Goal: Obtain resource: Obtain resource

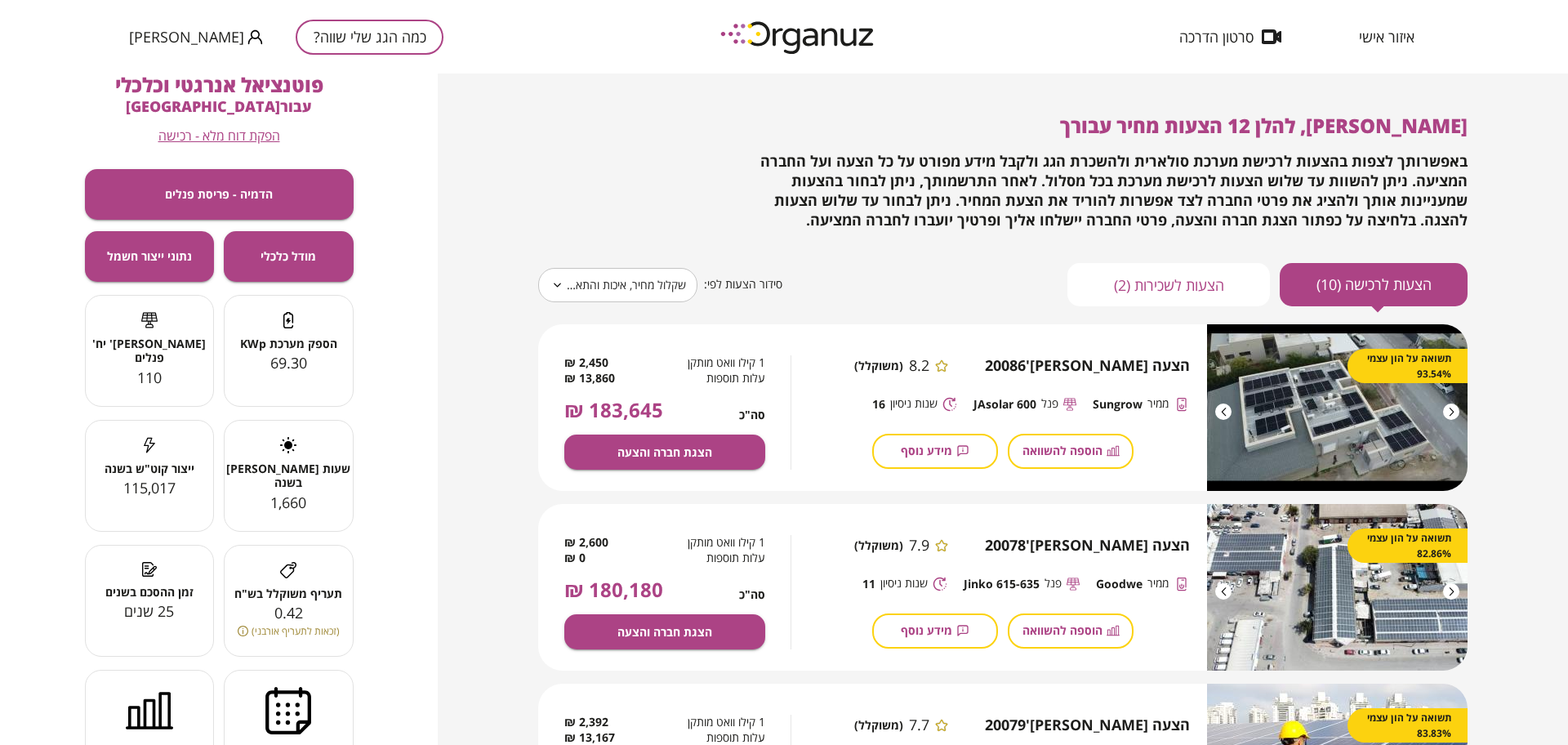
click at [316, 48] on button "כמה הגג שלי שווה?" at bounding box center [369, 37] width 147 height 35
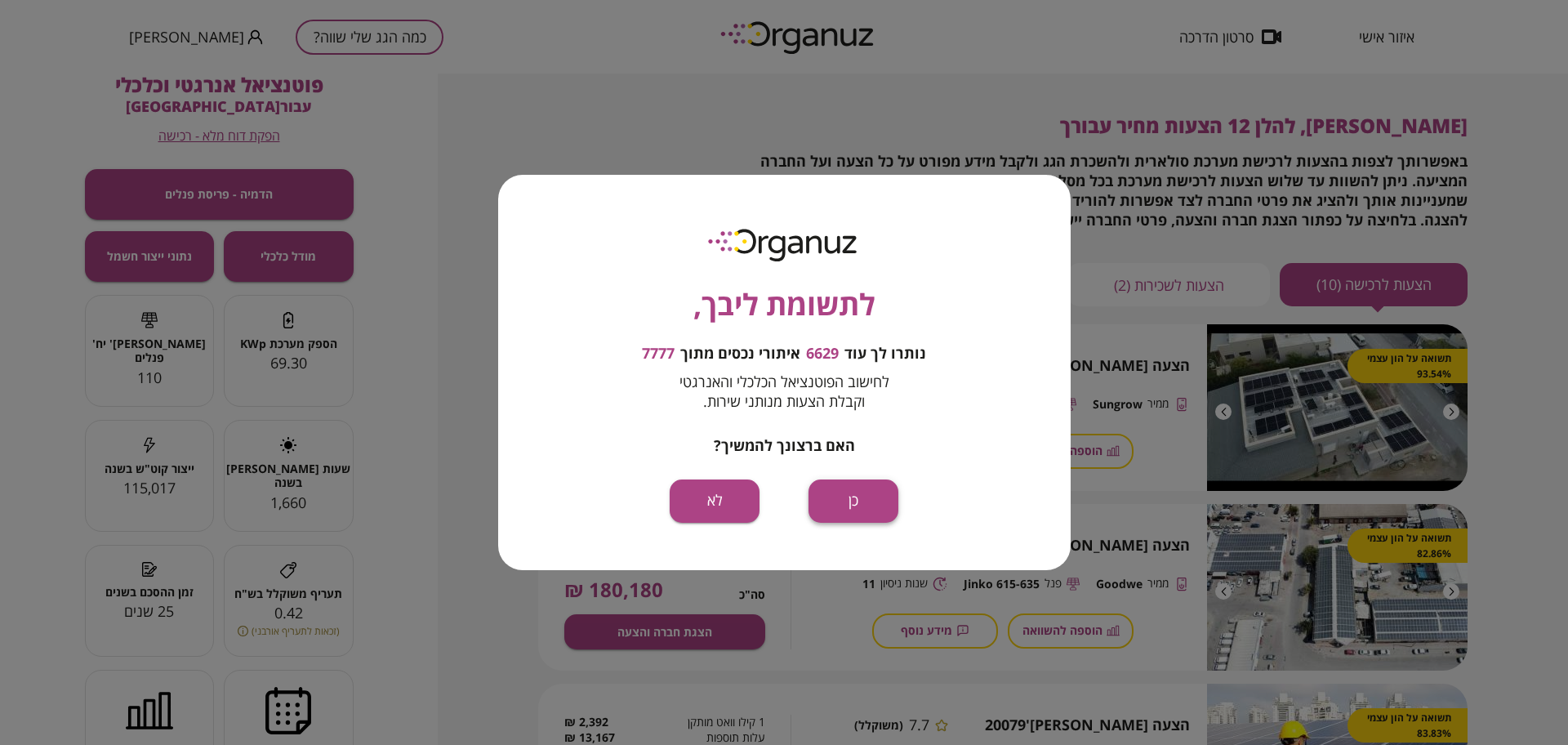
click at [829, 501] on button "כן" at bounding box center [853, 501] width 90 height 43
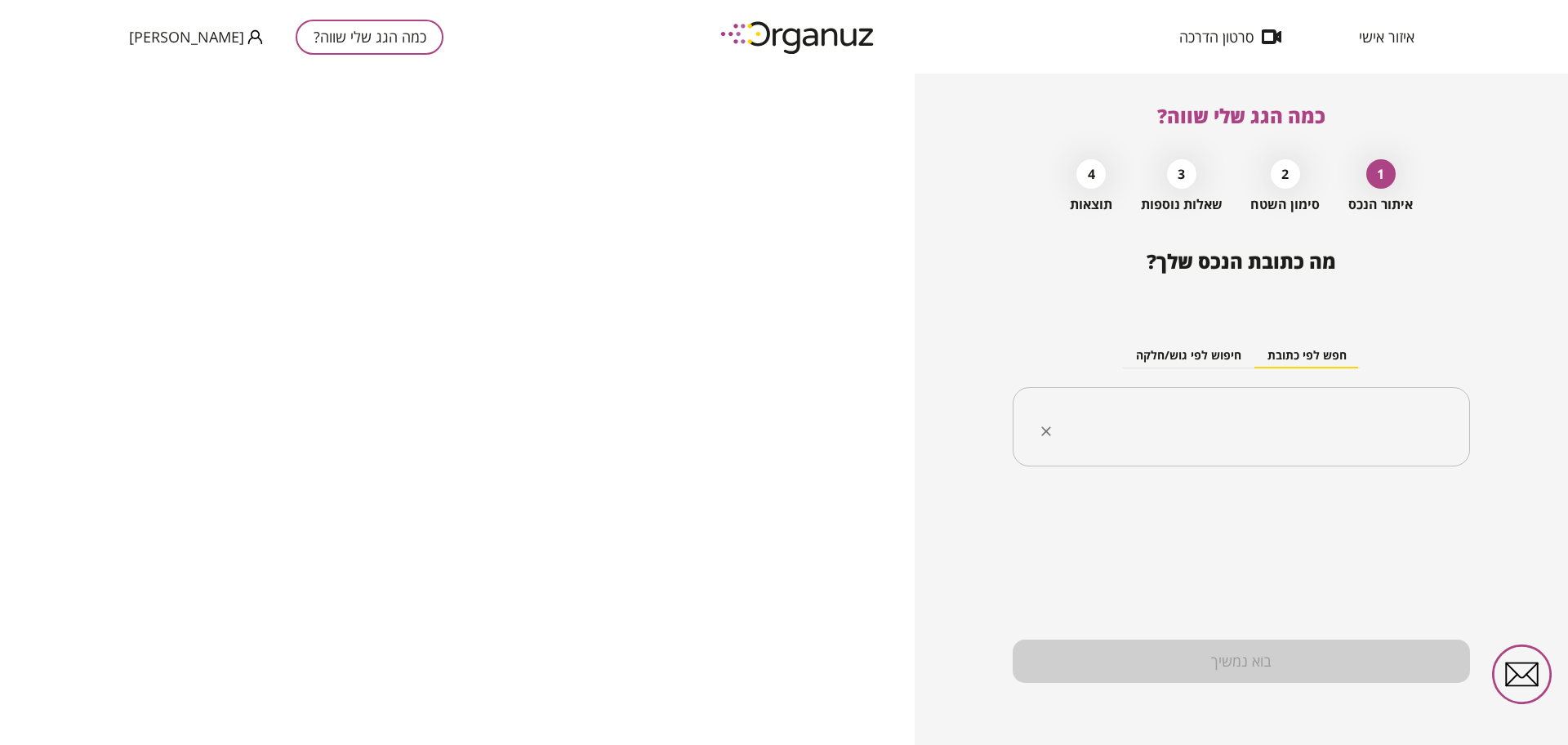
click at [1153, 393] on div "​" at bounding box center [1242, 428] width 458 height 80
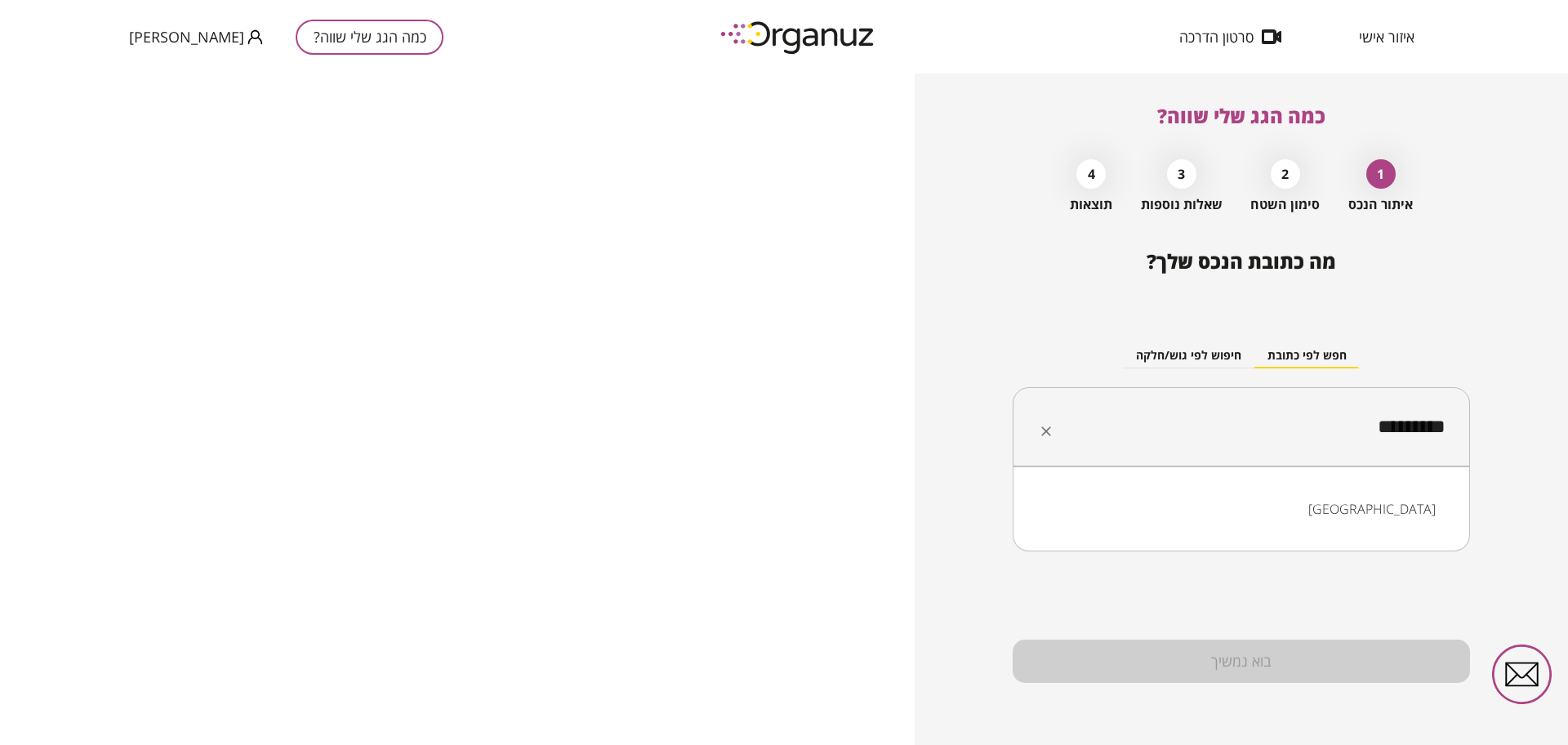
click at [1392, 507] on li "[GEOGRAPHIC_DATA]" at bounding box center [1241, 509] width 415 height 29
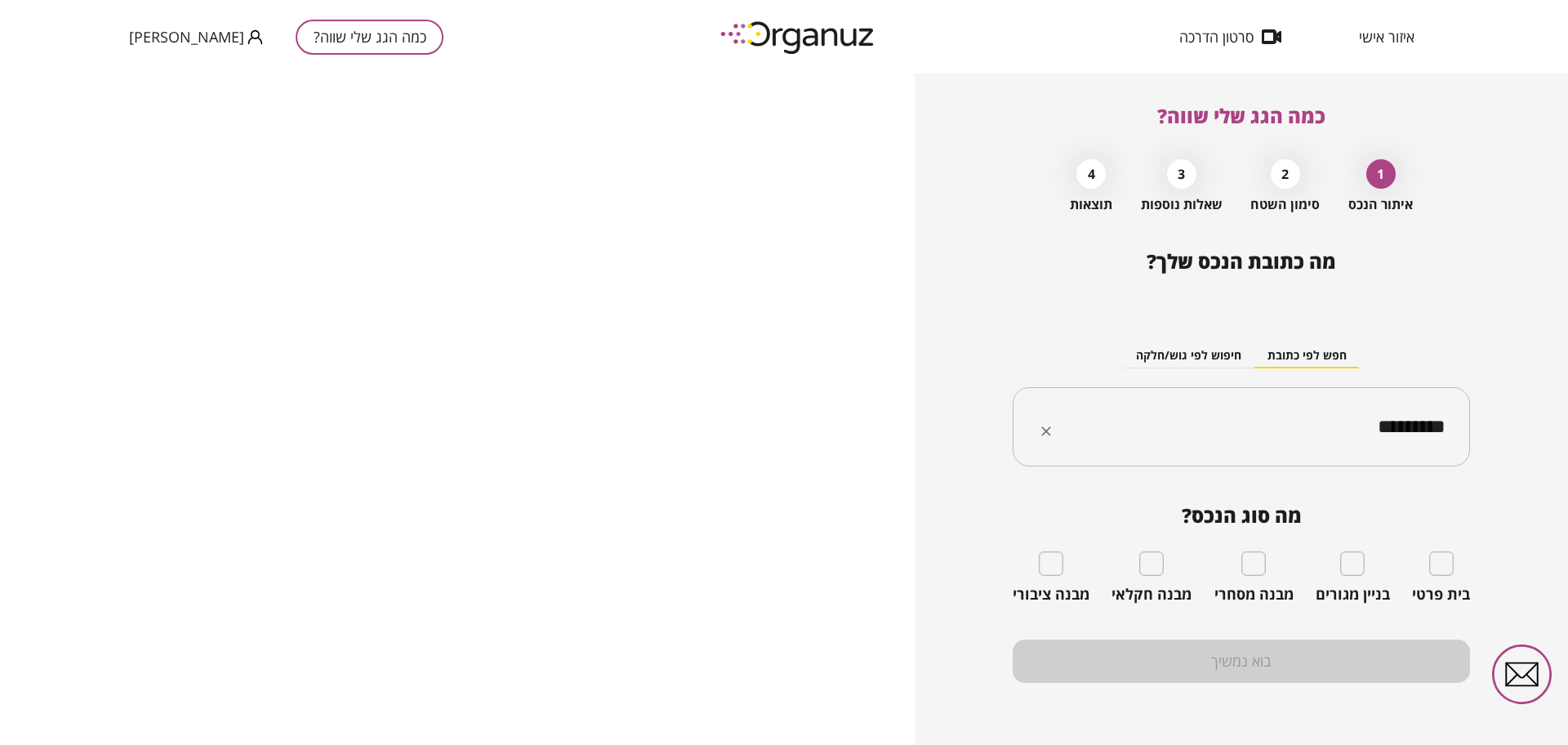
type input "*********"
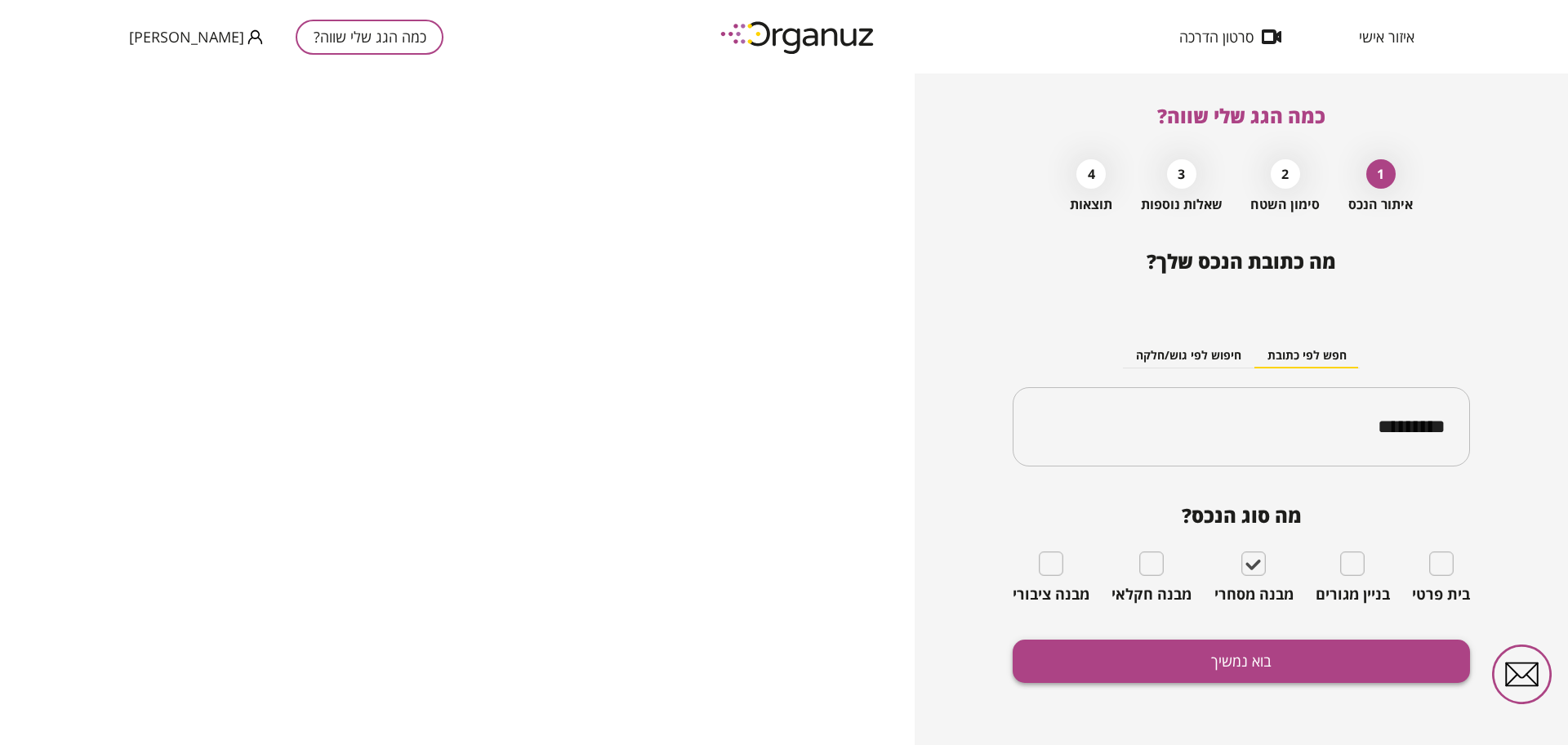
click at [1285, 665] on button "בוא נמשיך" at bounding box center [1242, 661] width 458 height 43
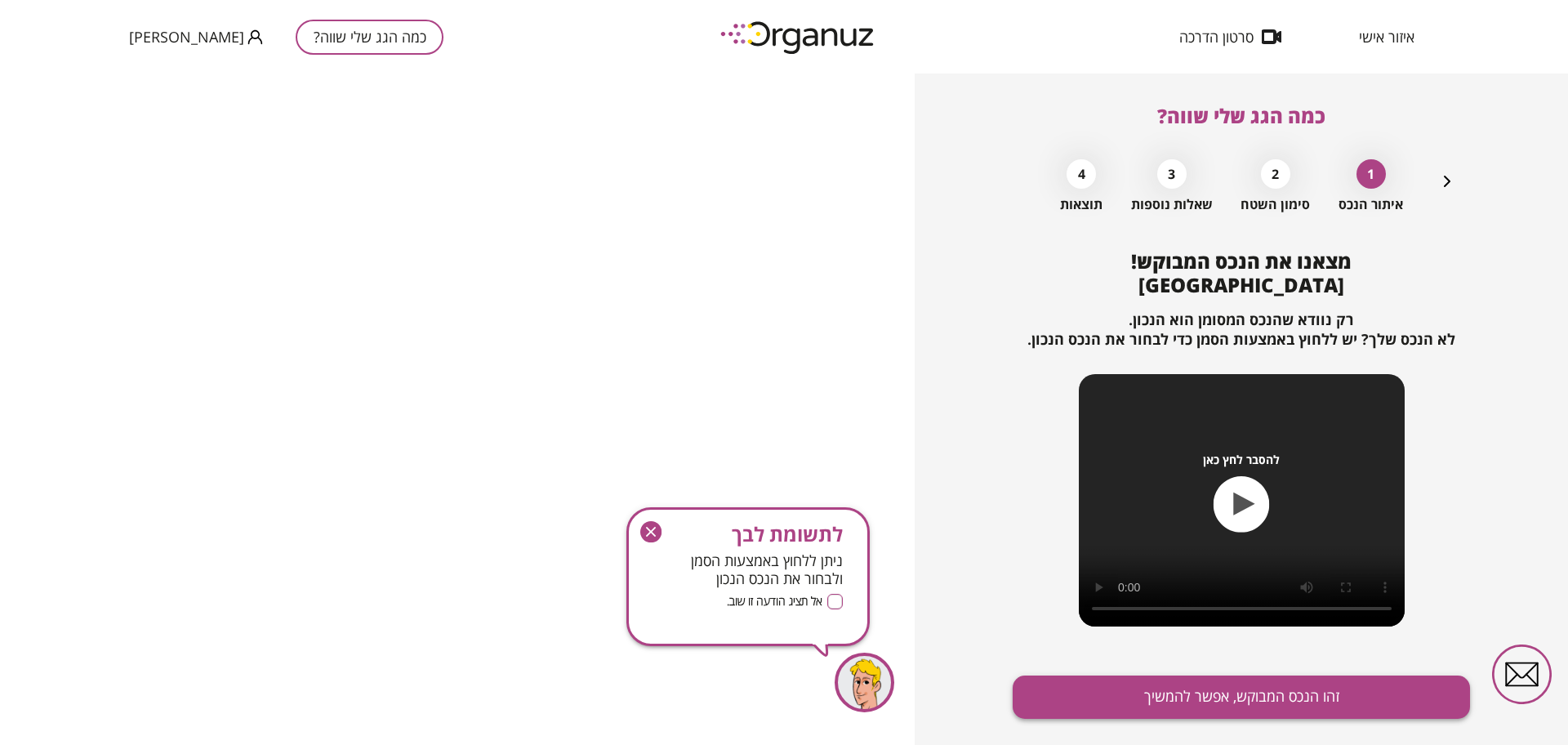
click at [1307, 687] on button "זהו הנכס המבוקש, אפשר להמשיך" at bounding box center [1242, 697] width 458 height 43
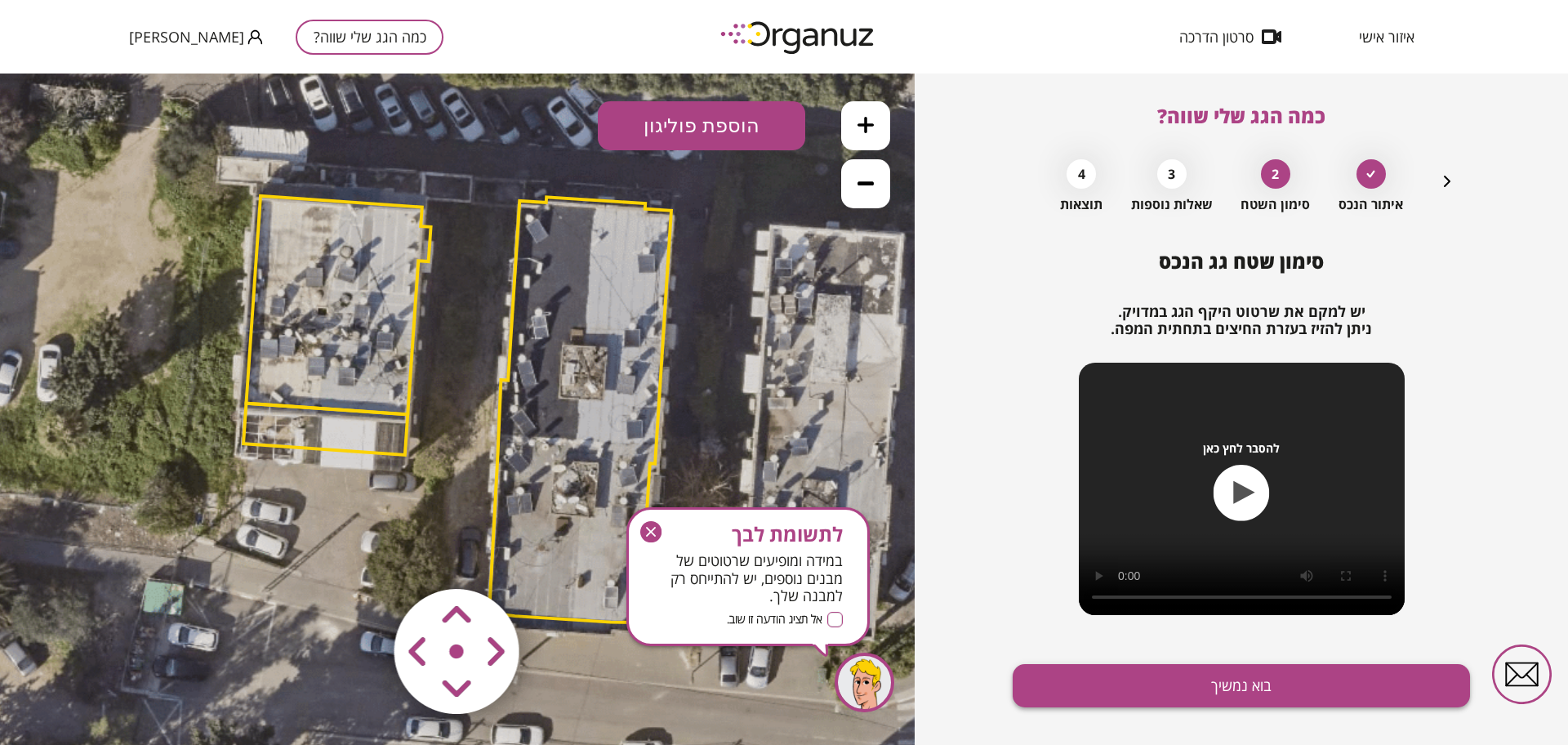
click at [1226, 684] on button "בוא נמשיך" at bounding box center [1242, 685] width 458 height 43
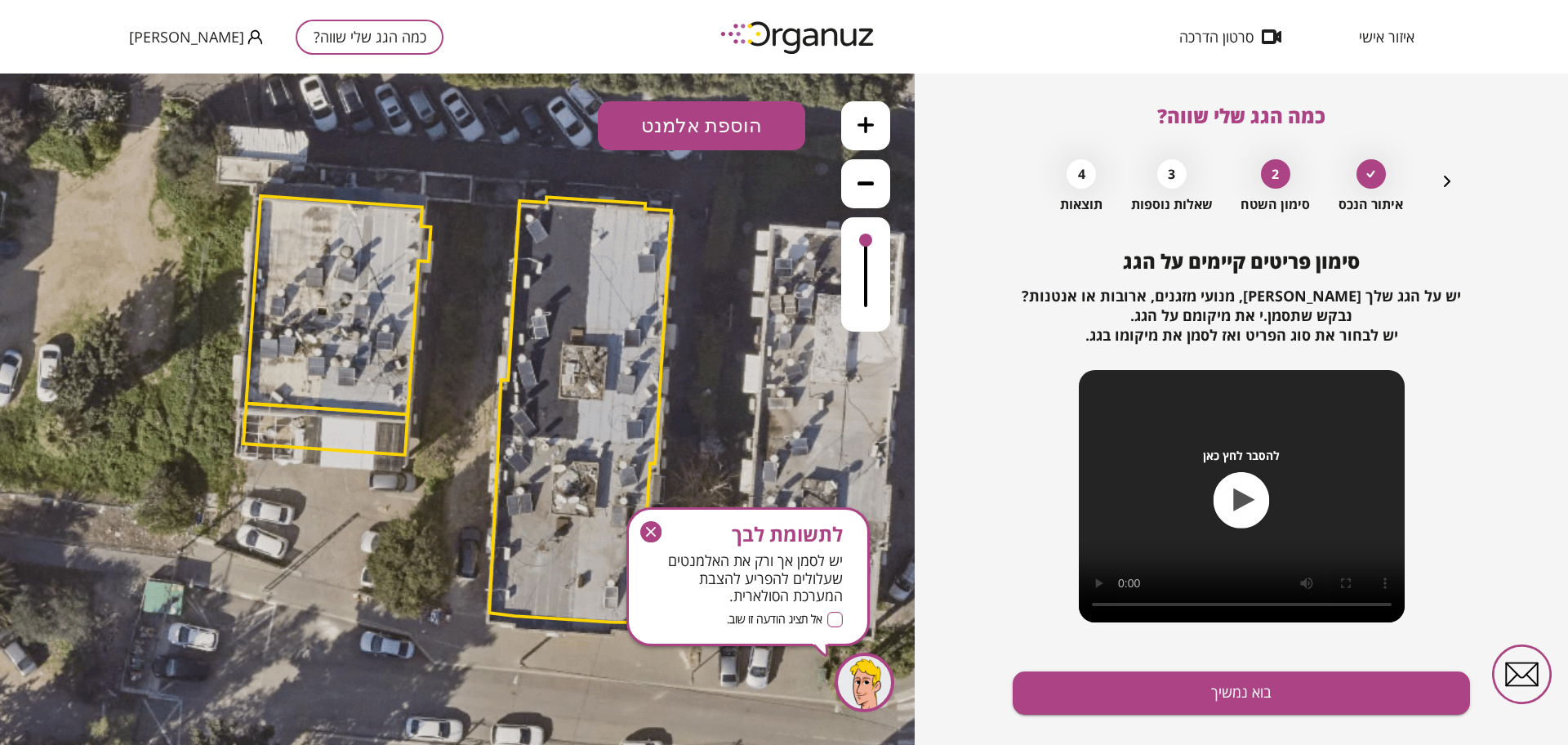
click at [1226, 684] on button "בוא נמשיך" at bounding box center [1242, 693] width 458 height 43
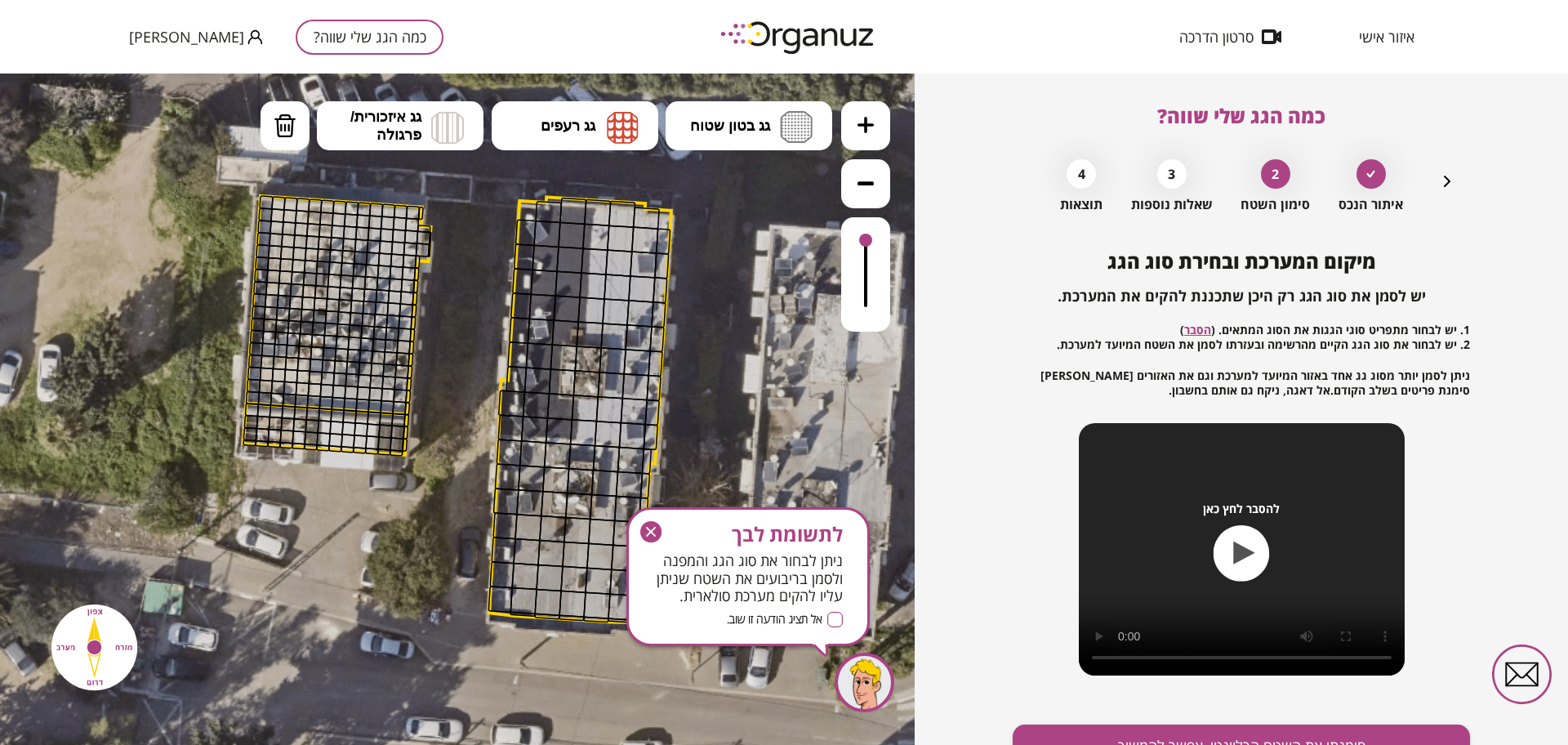
click at [653, 528] on icon "button" at bounding box center [651, 532] width 21 height 21
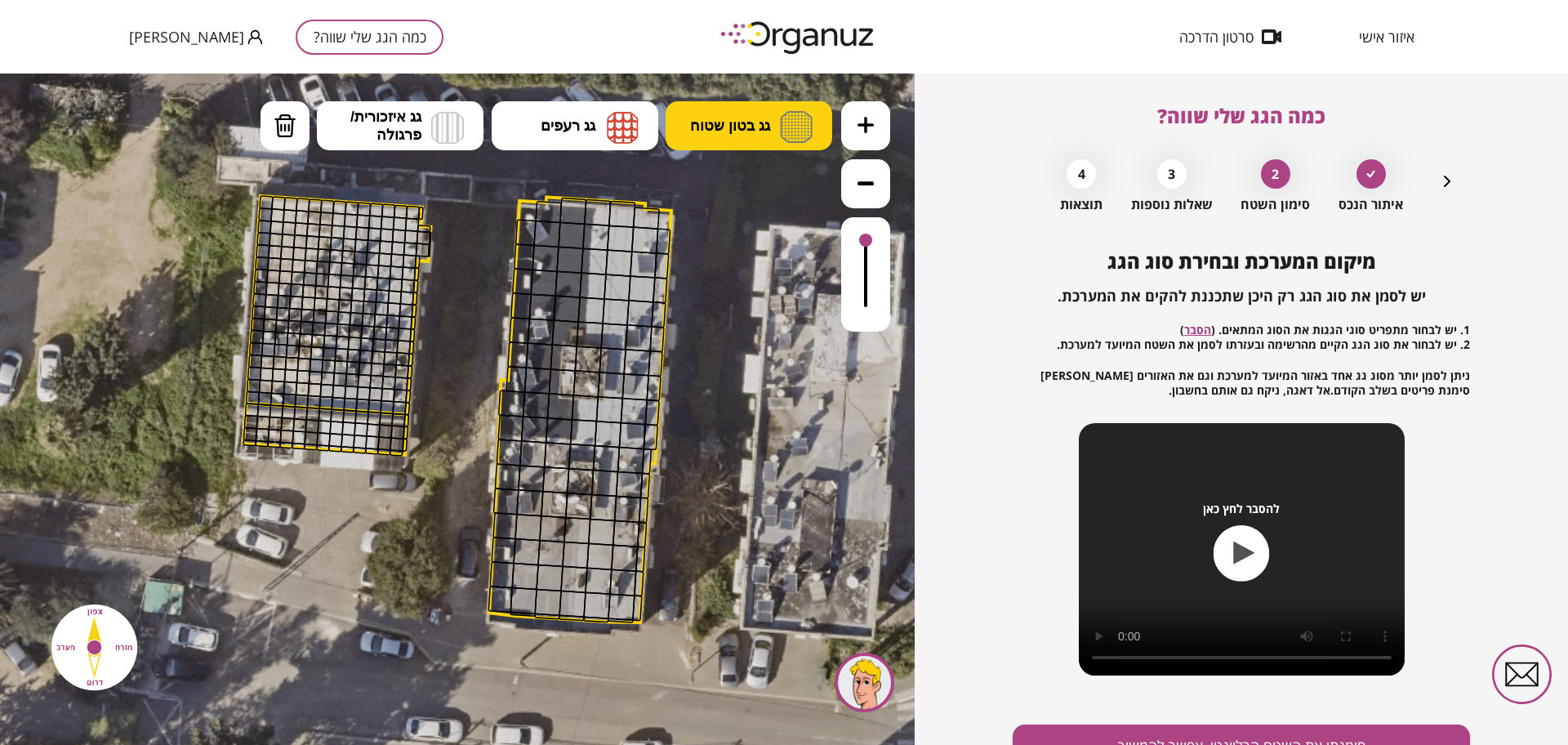
click at [761, 103] on button "גג בטון שטוח" at bounding box center [749, 126] width 167 height 49
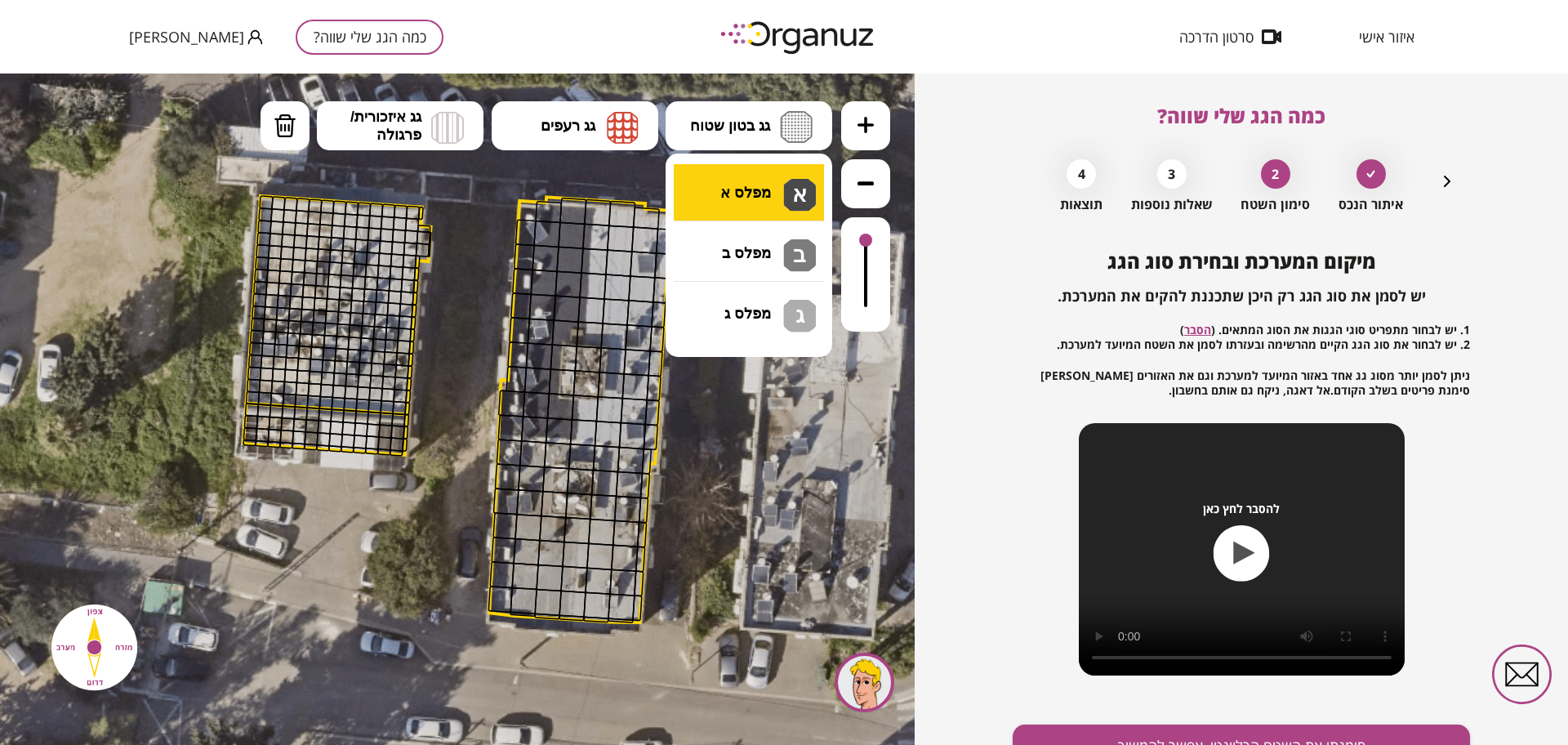
click at [768, 179] on div ".st0 { fill: #FFFFFF; } 10" at bounding box center [457, 409] width 915 height 672
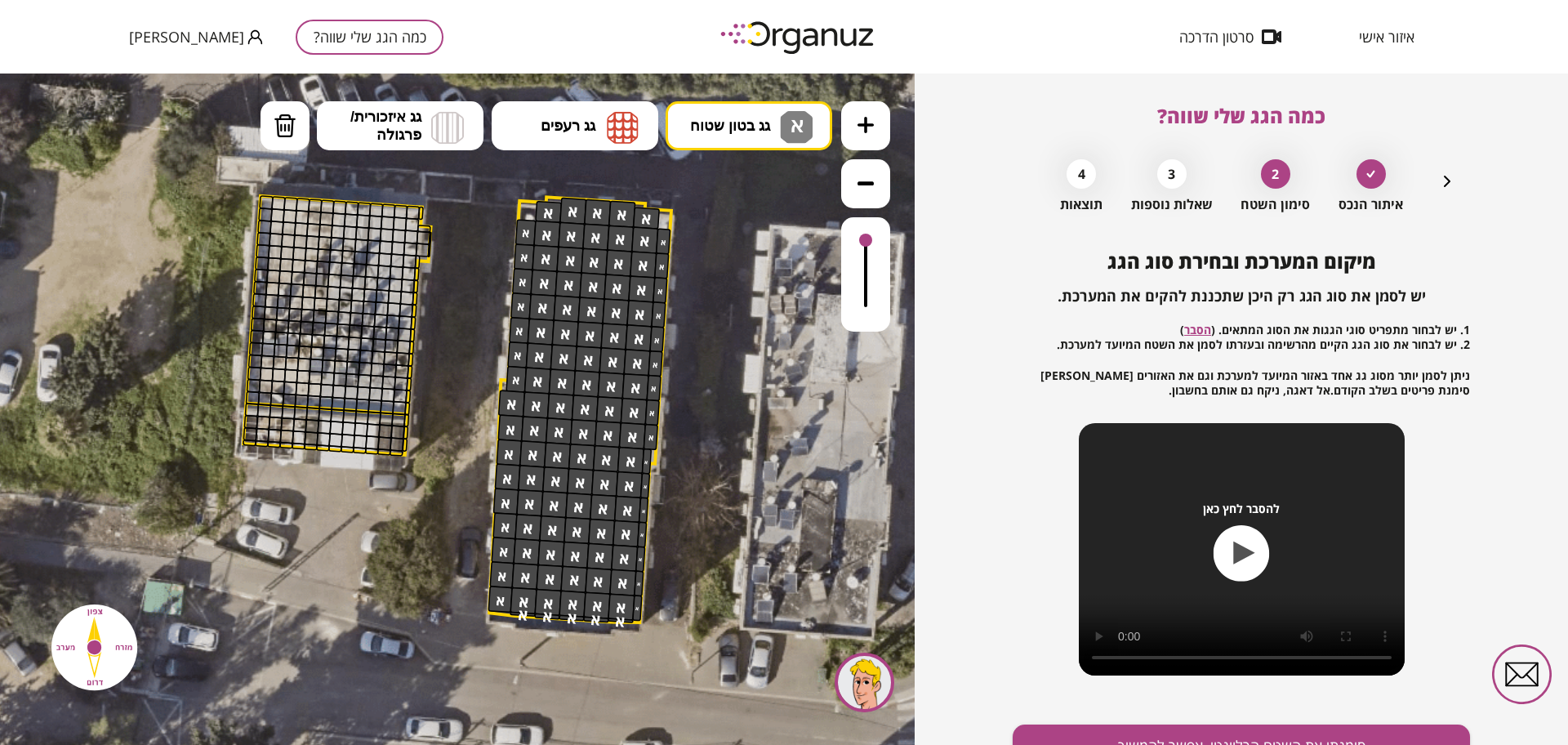
drag, startPoint x: 638, startPoint y: 219, endPoint x: 904, endPoint y: 556, distance: 429.3
click at [728, 279] on div ".st0 { fill: #FFFFFF; }" at bounding box center [456, 412] width 1323 height 1323
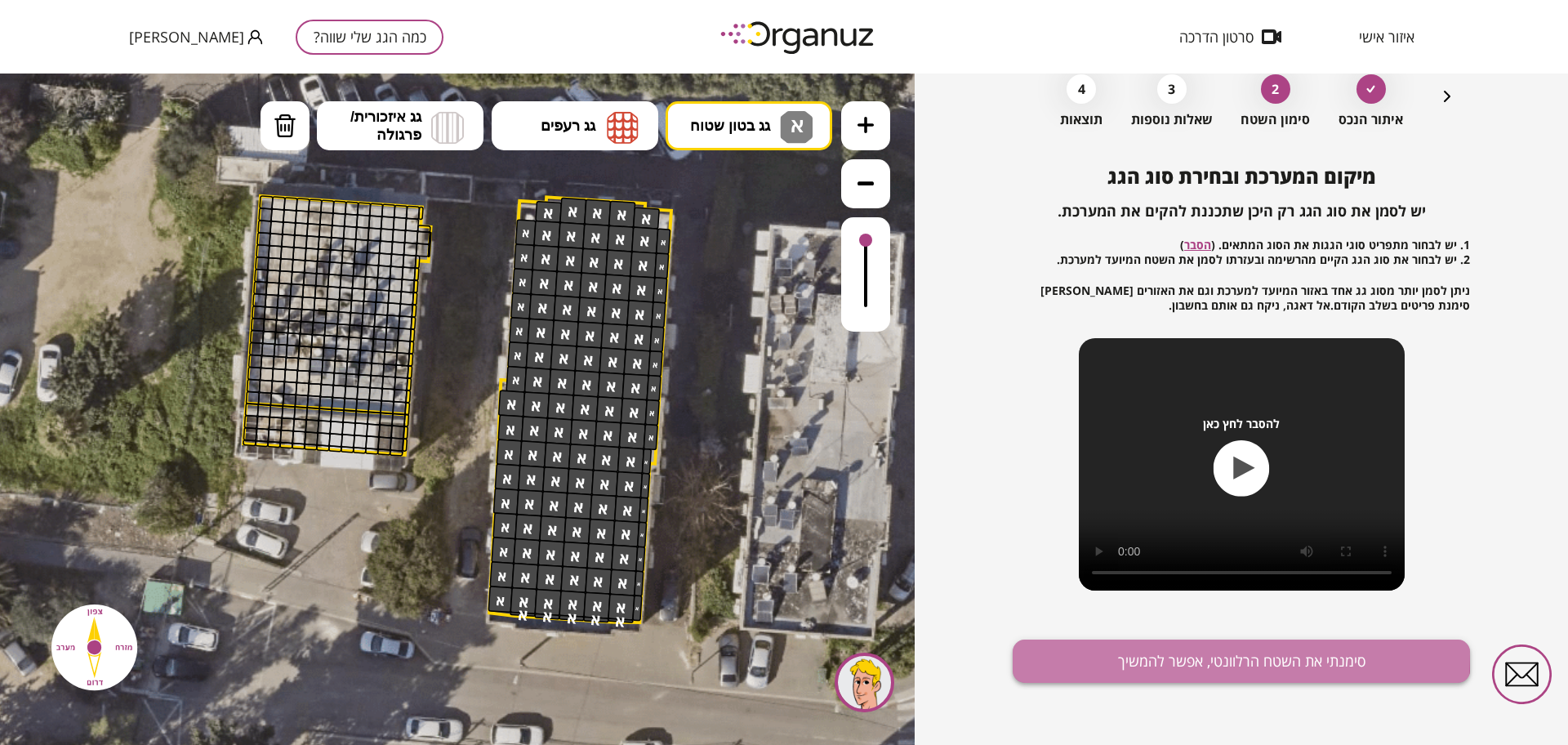
click at [1137, 653] on button "סימנתי את השטח הרלוונטי, אפשר להמשיך" at bounding box center [1242, 661] width 458 height 43
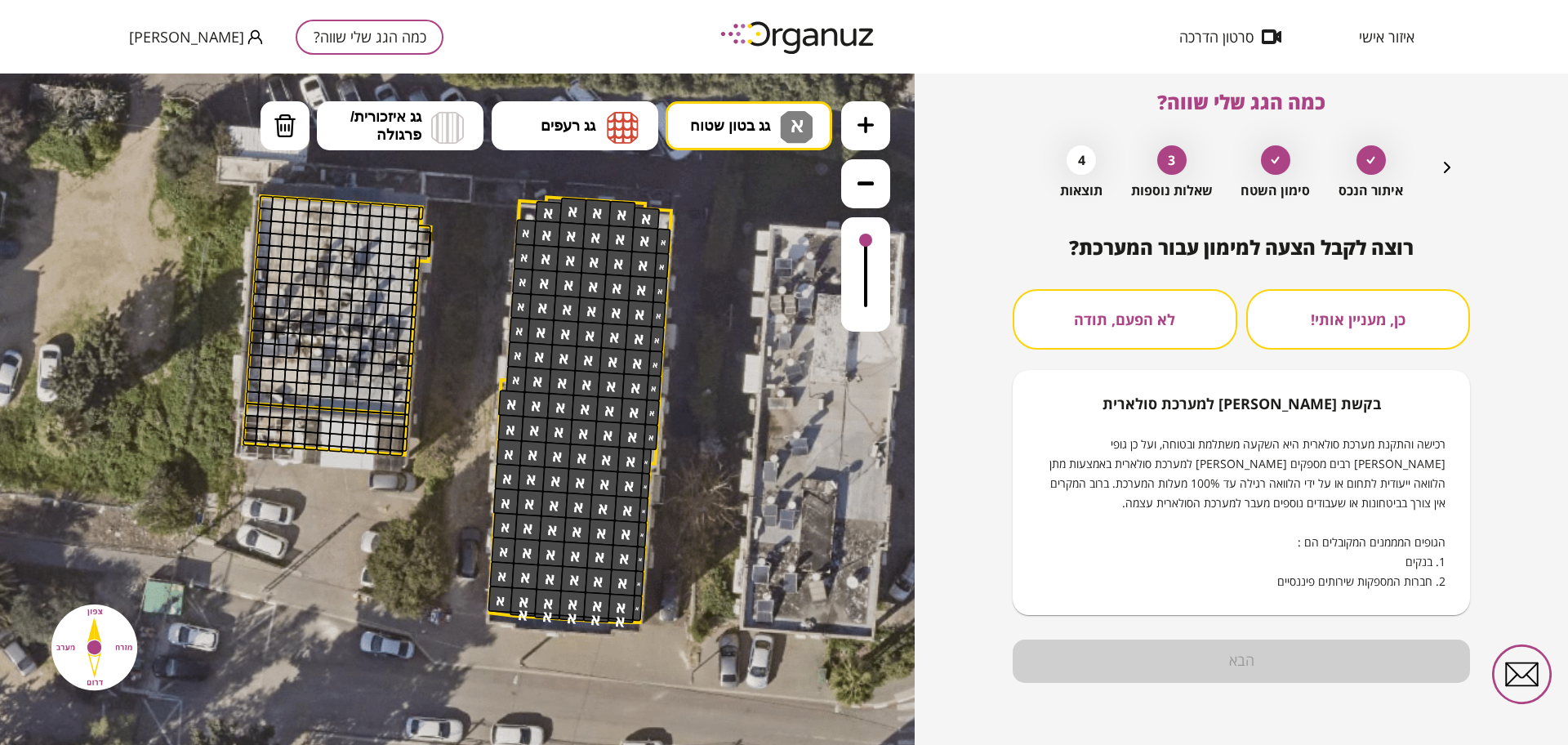
click at [1145, 302] on button "לא הפעם, תודה" at bounding box center [1126, 319] width 225 height 61
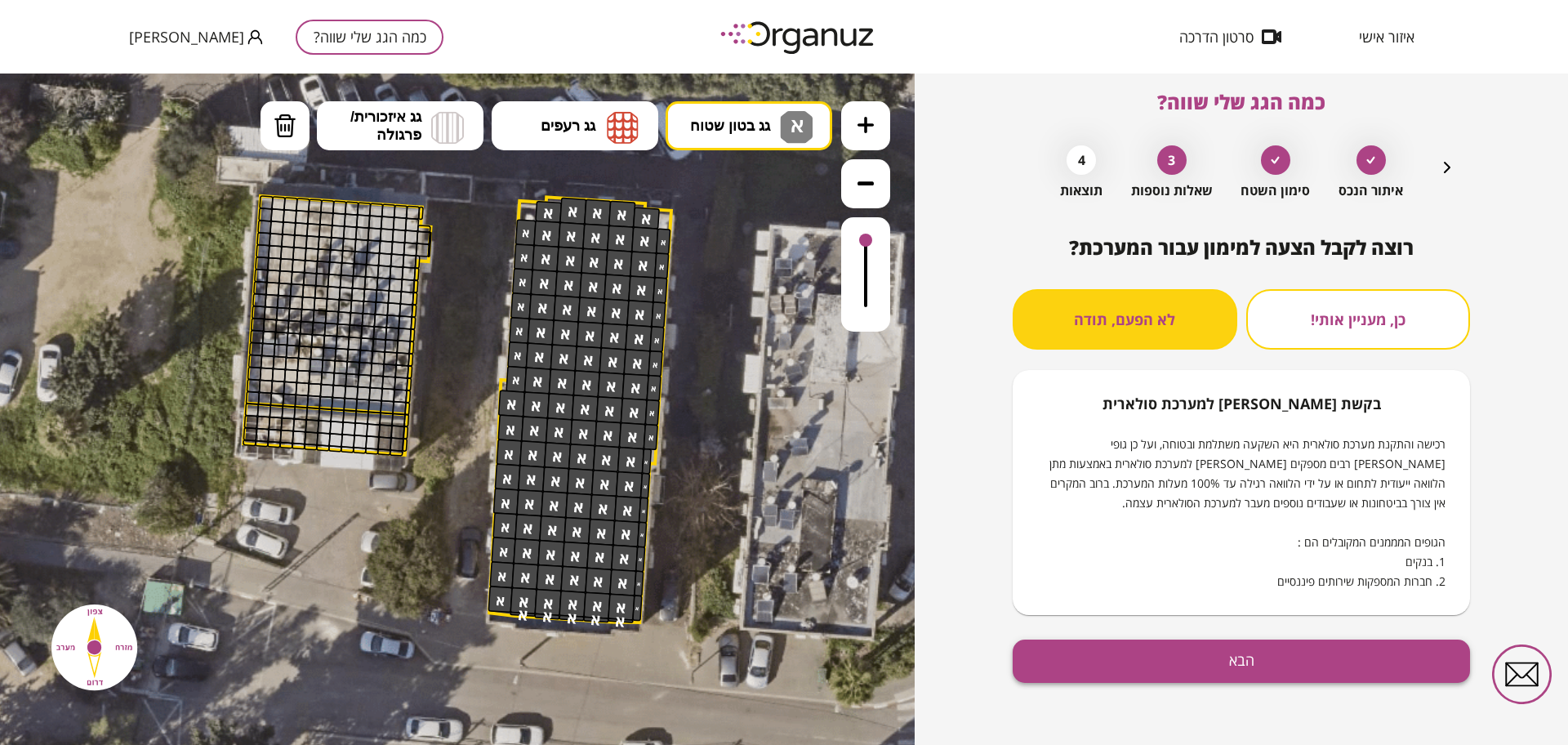
click at [1223, 658] on button "הבא" at bounding box center [1242, 661] width 458 height 43
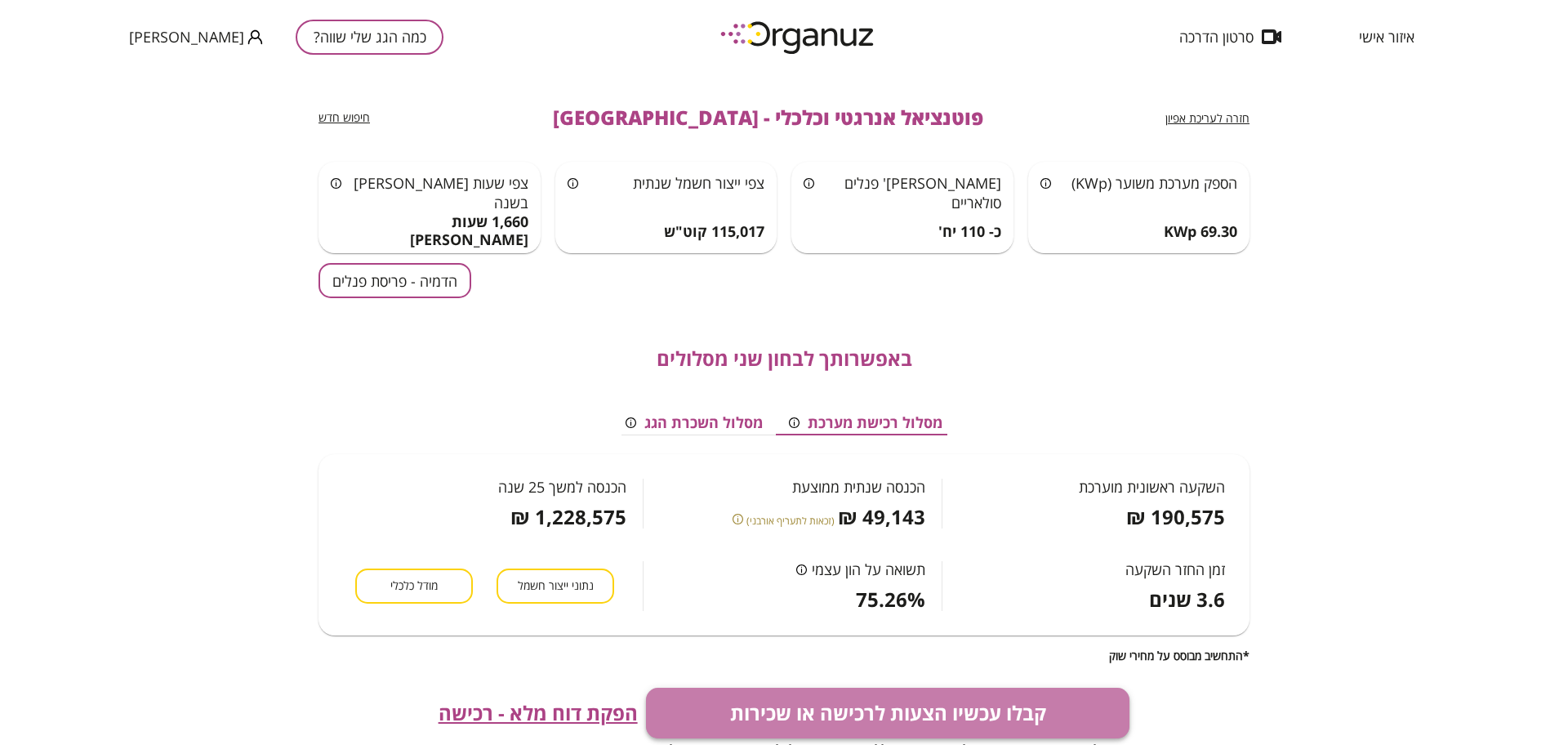
click at [917, 711] on button "קבלו עכשיו הצעות לרכישה או שכירות" at bounding box center [888, 714] width 484 height 51
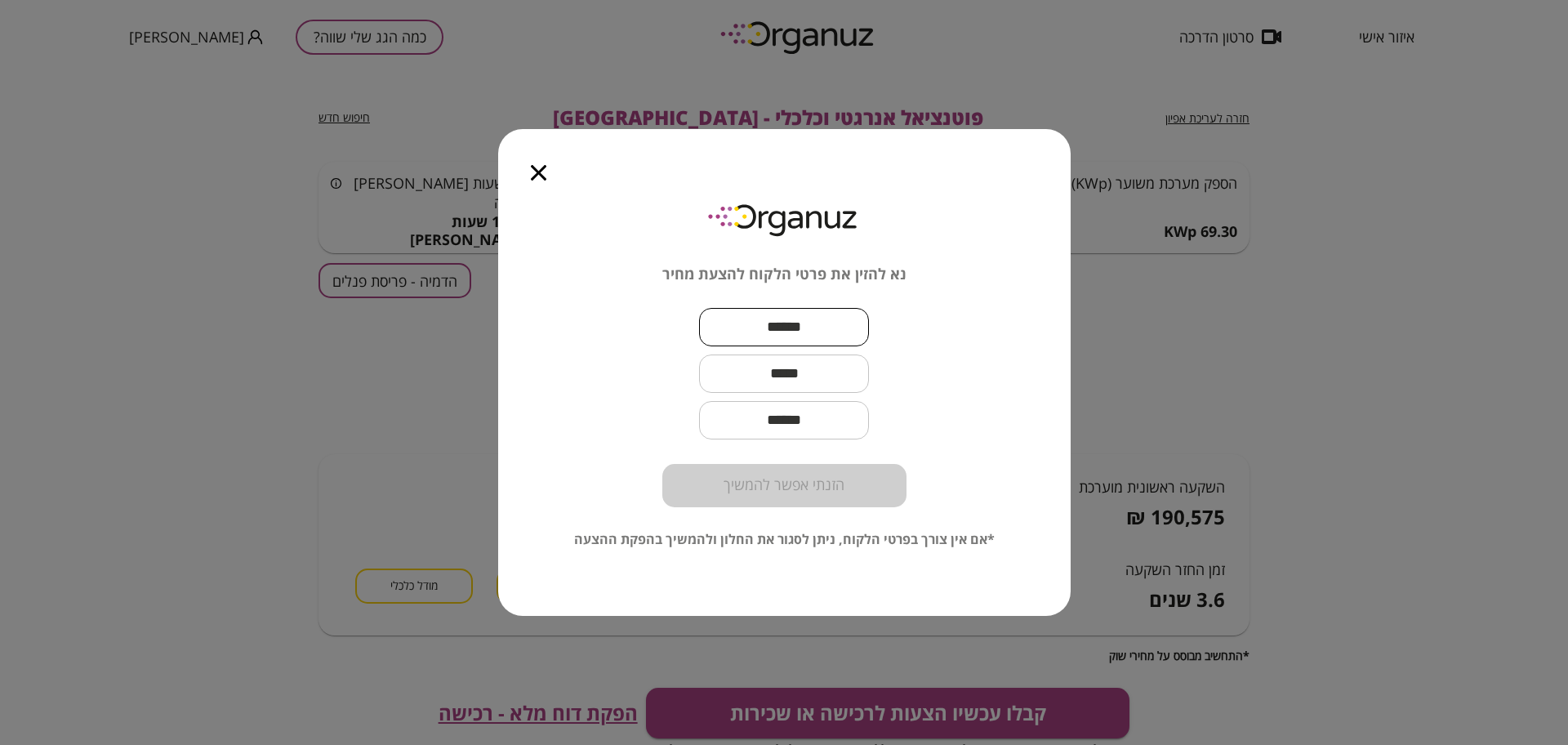
click at [795, 333] on input "text" at bounding box center [784, 326] width 170 height 48
click at [779, 378] on input "text" at bounding box center [784, 373] width 170 height 48
click at [739, 324] on input "*****" at bounding box center [784, 326] width 170 height 48
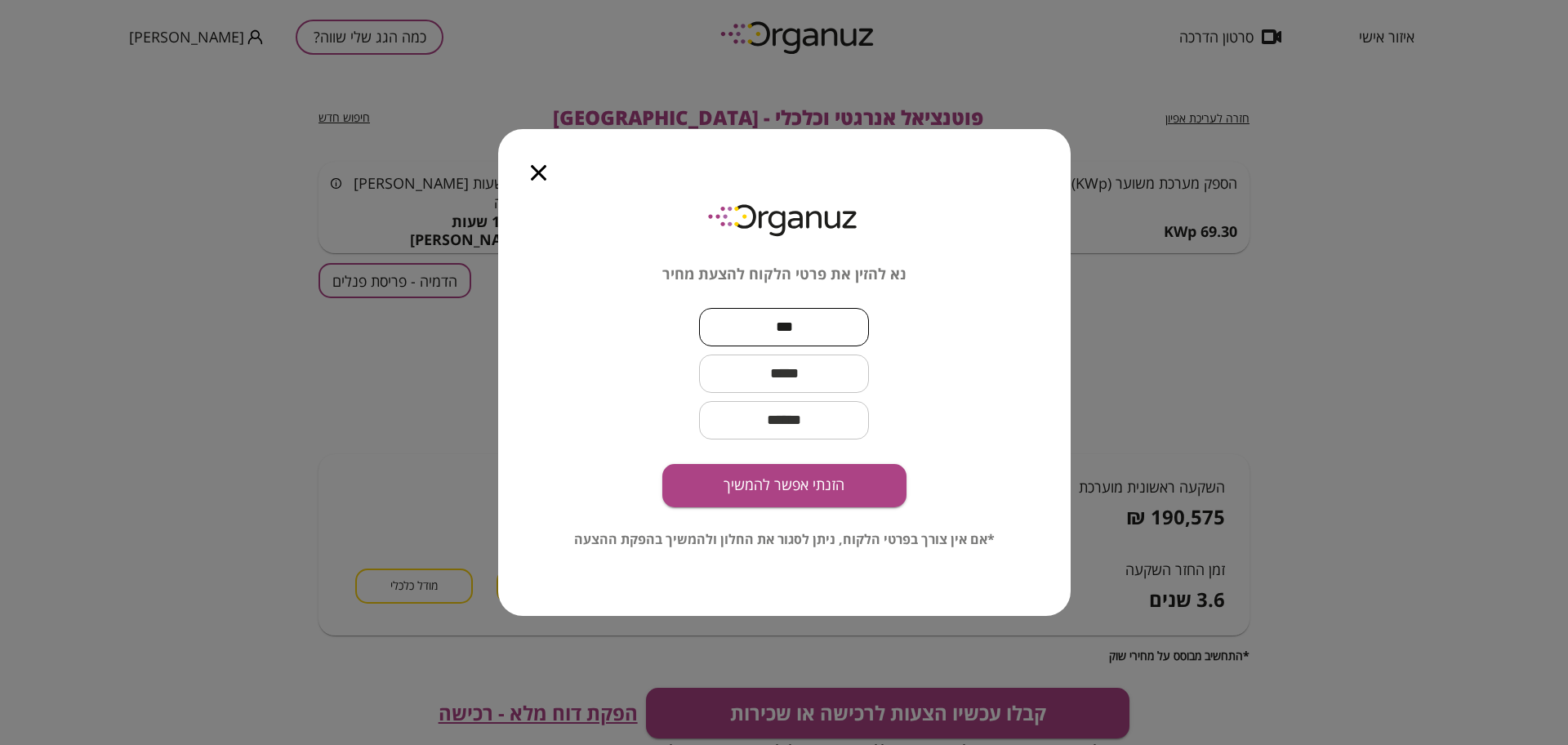
type input "***"
click at [816, 367] on input "text" at bounding box center [784, 373] width 170 height 48
click at [743, 373] on input "**********" at bounding box center [784, 373] width 194 height 48
type input "**********"
click at [857, 490] on button "הזנתי אפשר להמשיך" at bounding box center [785, 485] width 244 height 43
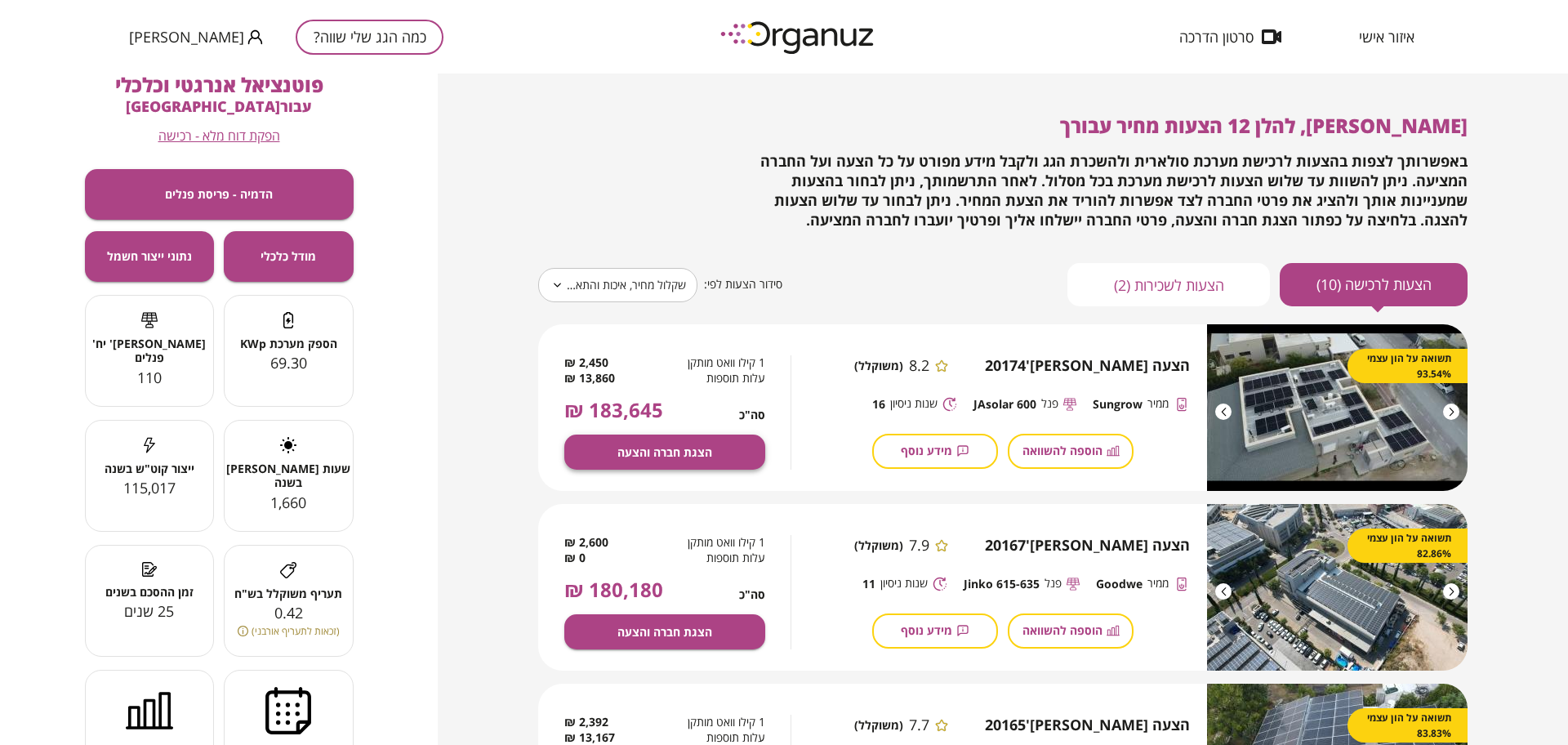
click at [673, 452] on span "הצגת חברה והצעה" at bounding box center [665, 452] width 95 height 14
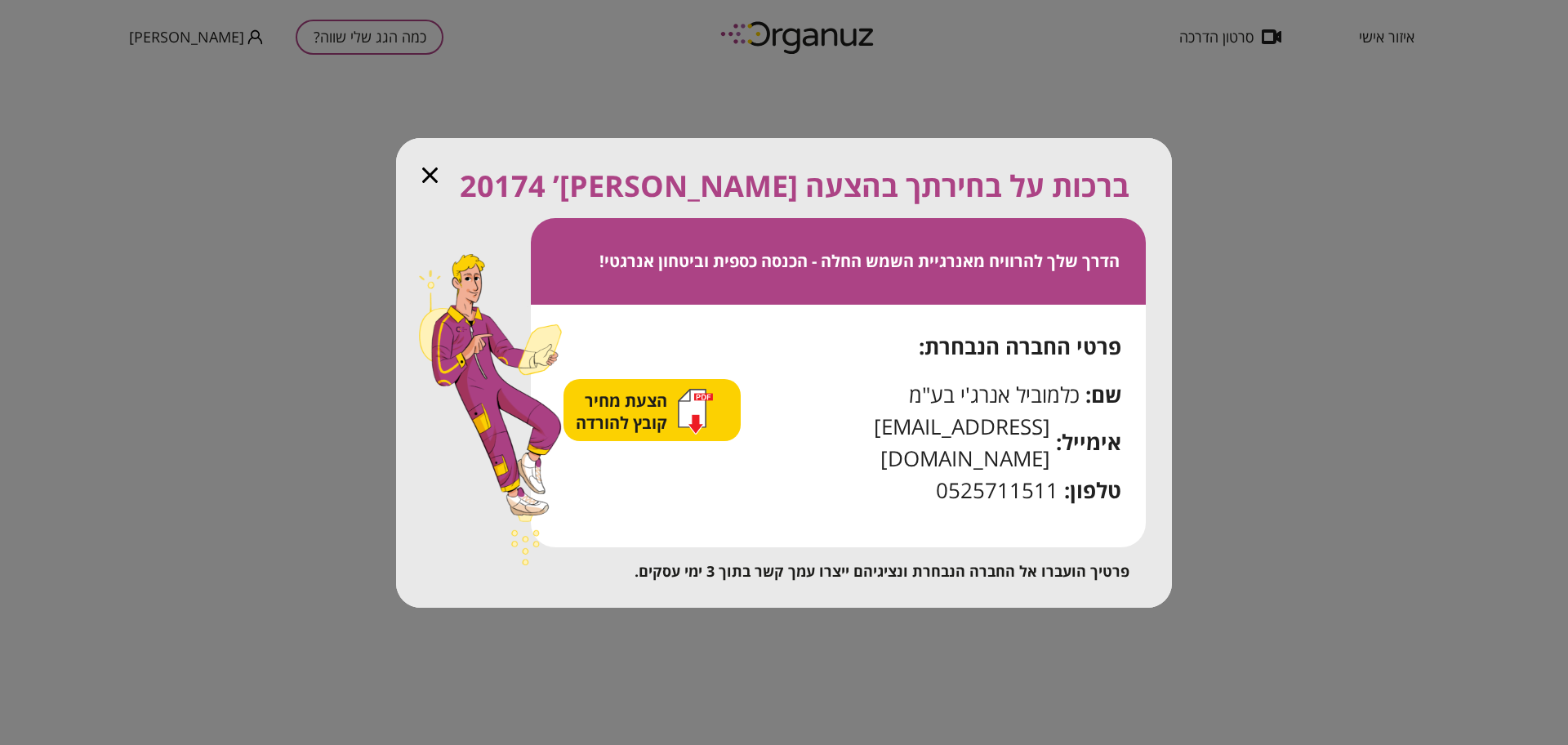
click at [656, 433] on span "הצעת מחיר קובץ להורדה" at bounding box center [624, 411] width 96 height 44
